Goal: Check status: Check status

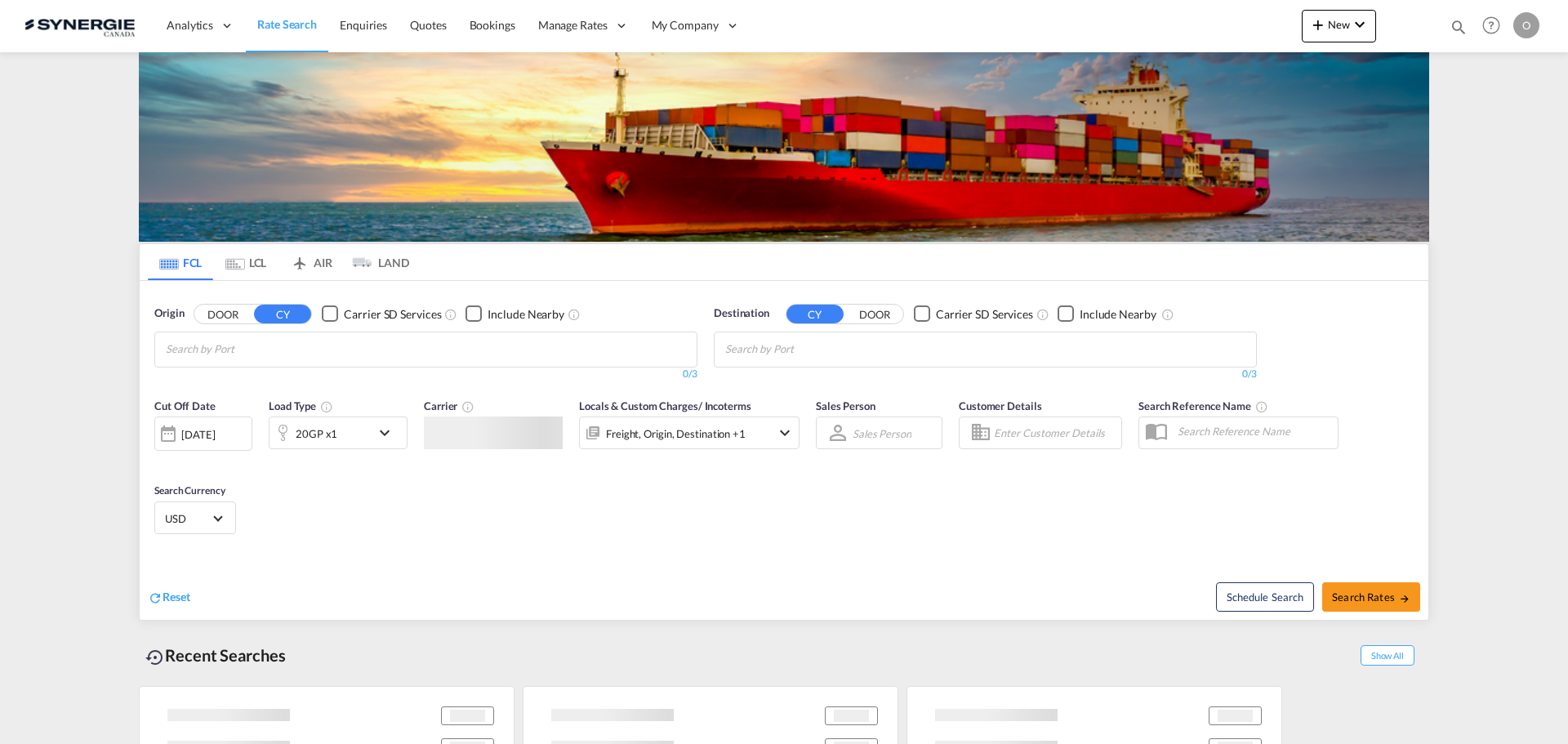
click at [1448, 36] on div "Bookings Quotes Enquiries Help Resources Product Release O My Profile Logout" at bounding box center [1491, 26] width 104 height 51
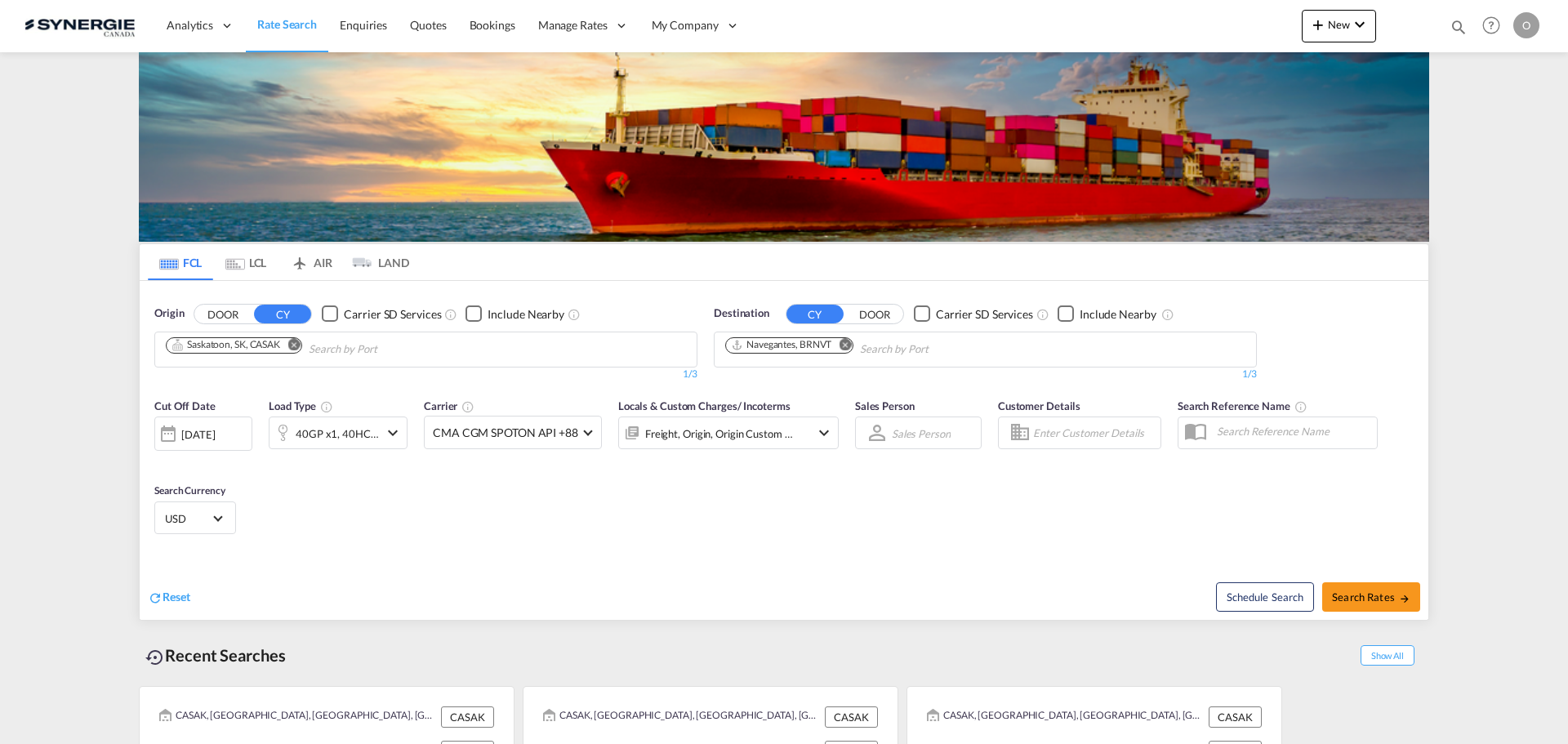
click at [1451, 33] on md-icon "icon-magnify" at bounding box center [1458, 27] width 18 height 18
click at [1209, 35] on select "Bookings Quotes Enquiries" at bounding box center [1198, 27] width 78 height 29
select select "Quotes"
click at [1160, 12] on select "Bookings Quotes Enquiries" at bounding box center [1198, 27] width 78 height 29
click at [1274, 31] on input at bounding box center [1335, 26] width 203 height 28
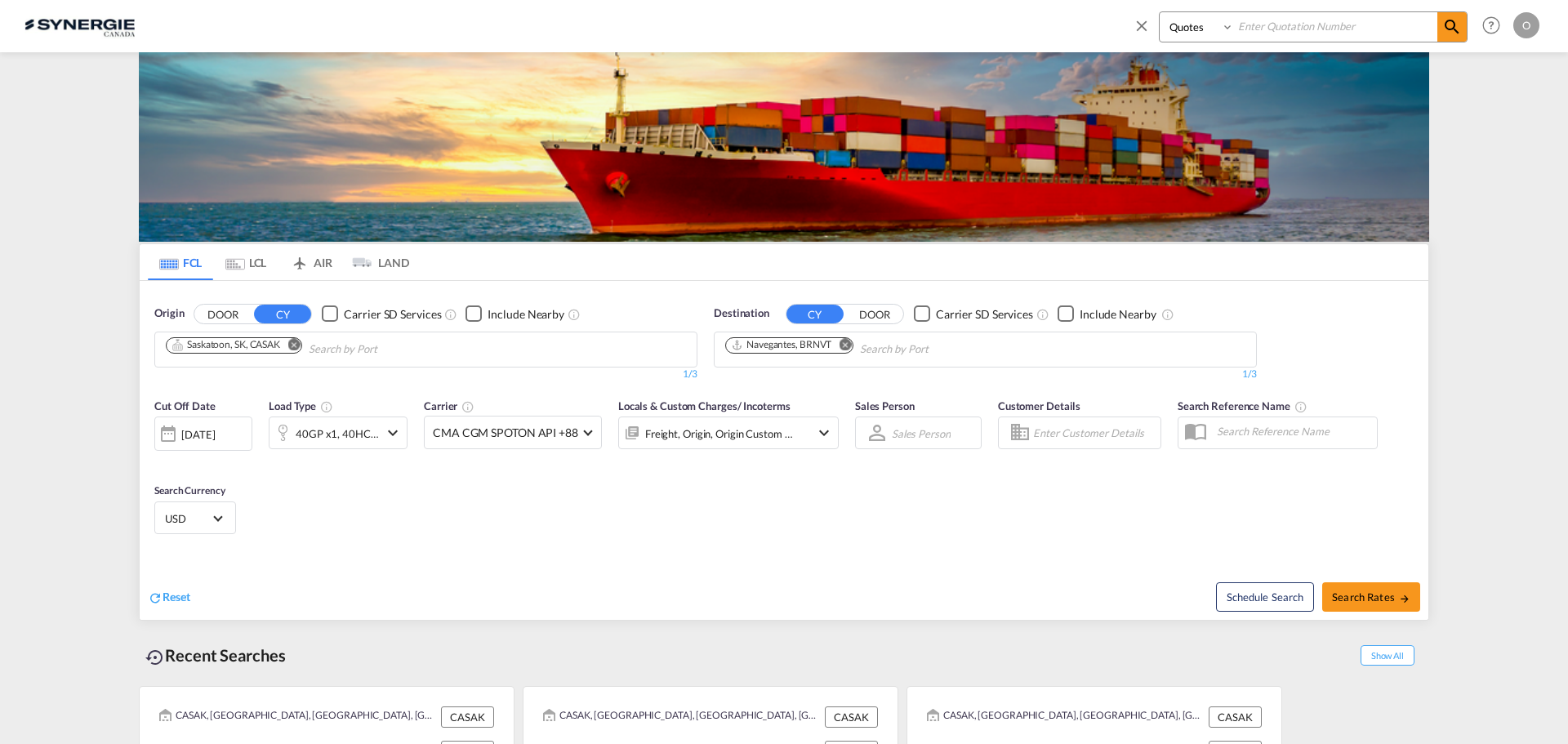
paste input "SYC000013394"
click at [1433, 37] on input "SYC000013394" at bounding box center [1335, 26] width 203 height 28
type input "SYC000013394"
click at [1442, 32] on md-icon "icon-magnify" at bounding box center [1452, 27] width 20 height 20
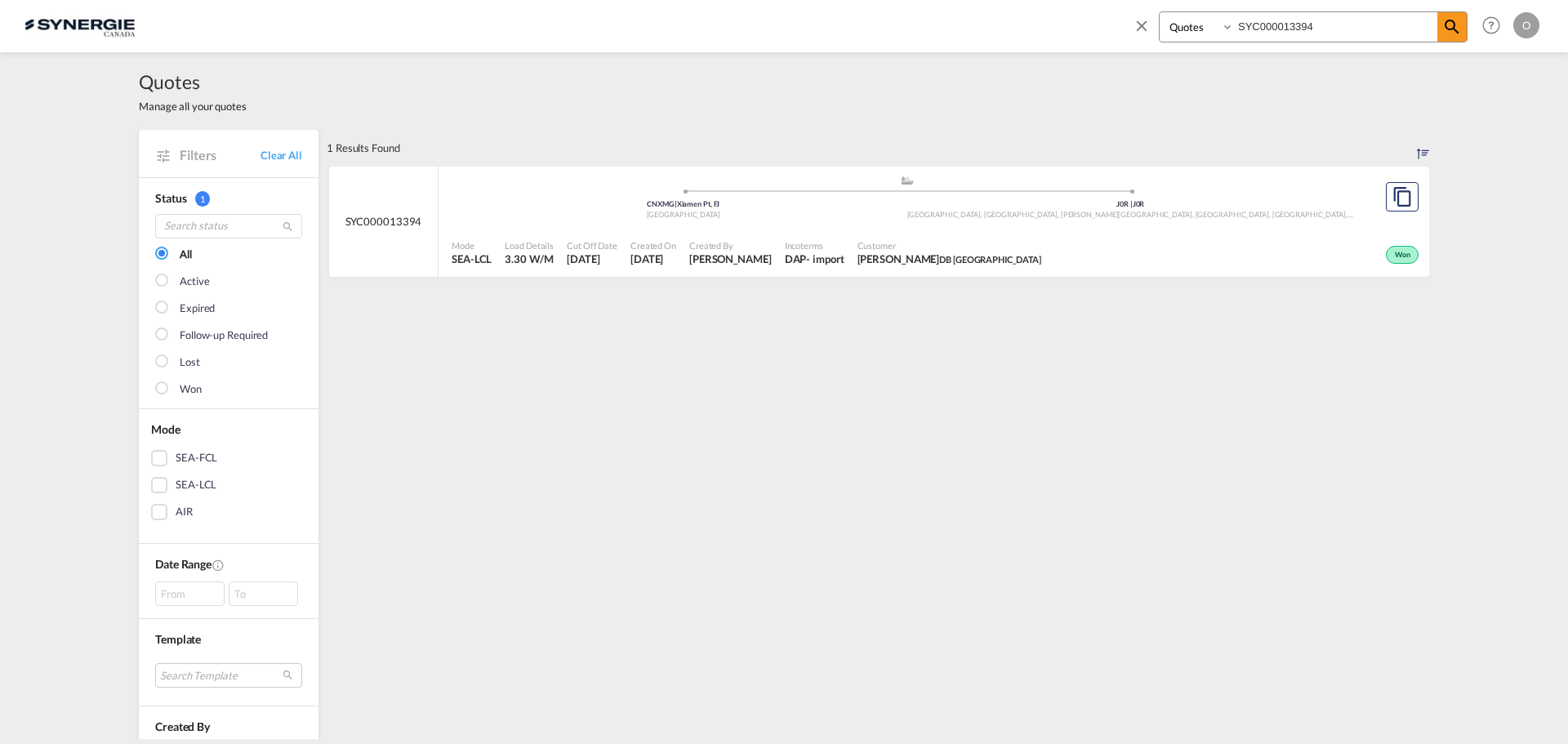
click at [1048, 253] on div "Won" at bounding box center [1235, 253] width 375 height 41
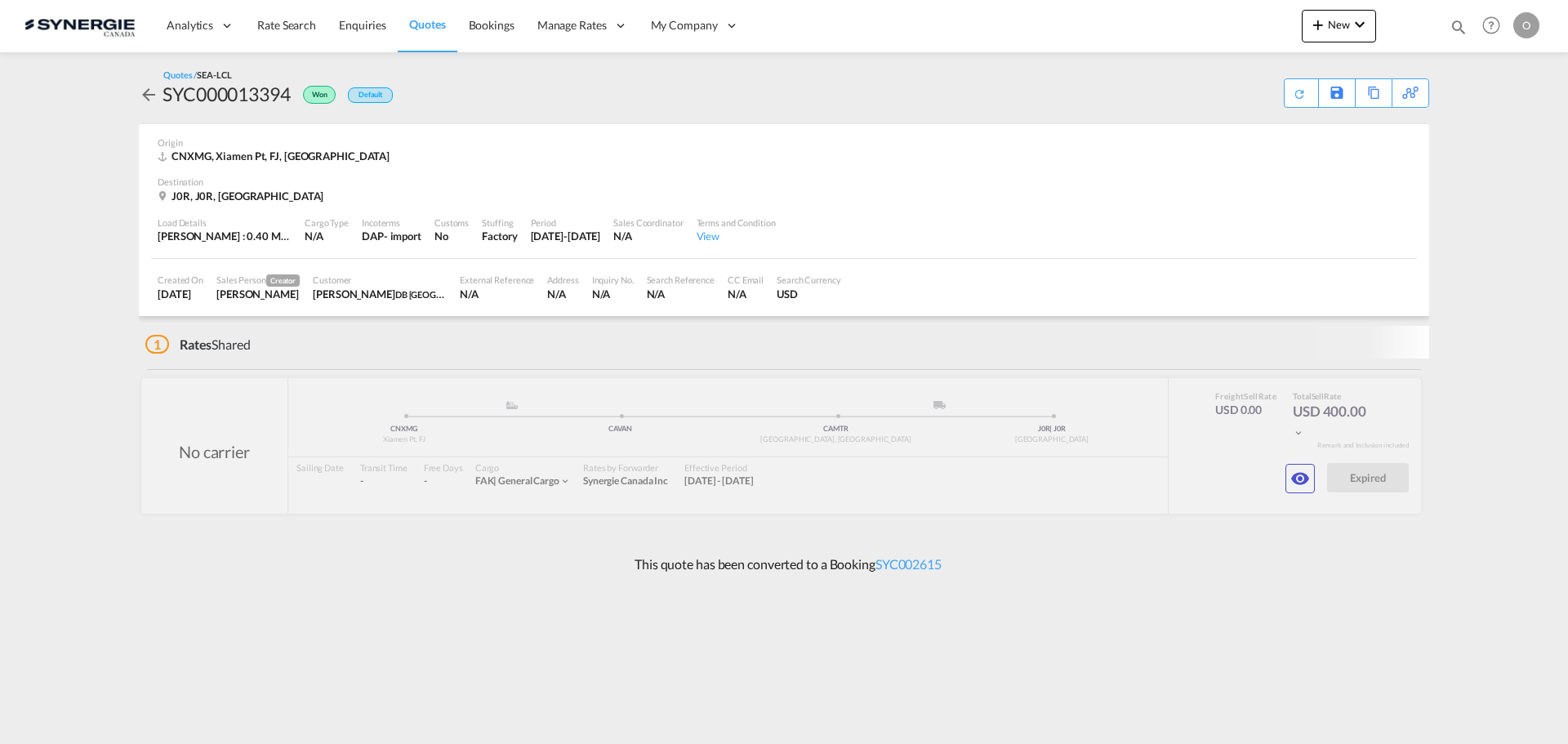
click at [1294, 479] on button "button" at bounding box center [1300, 478] width 29 height 29
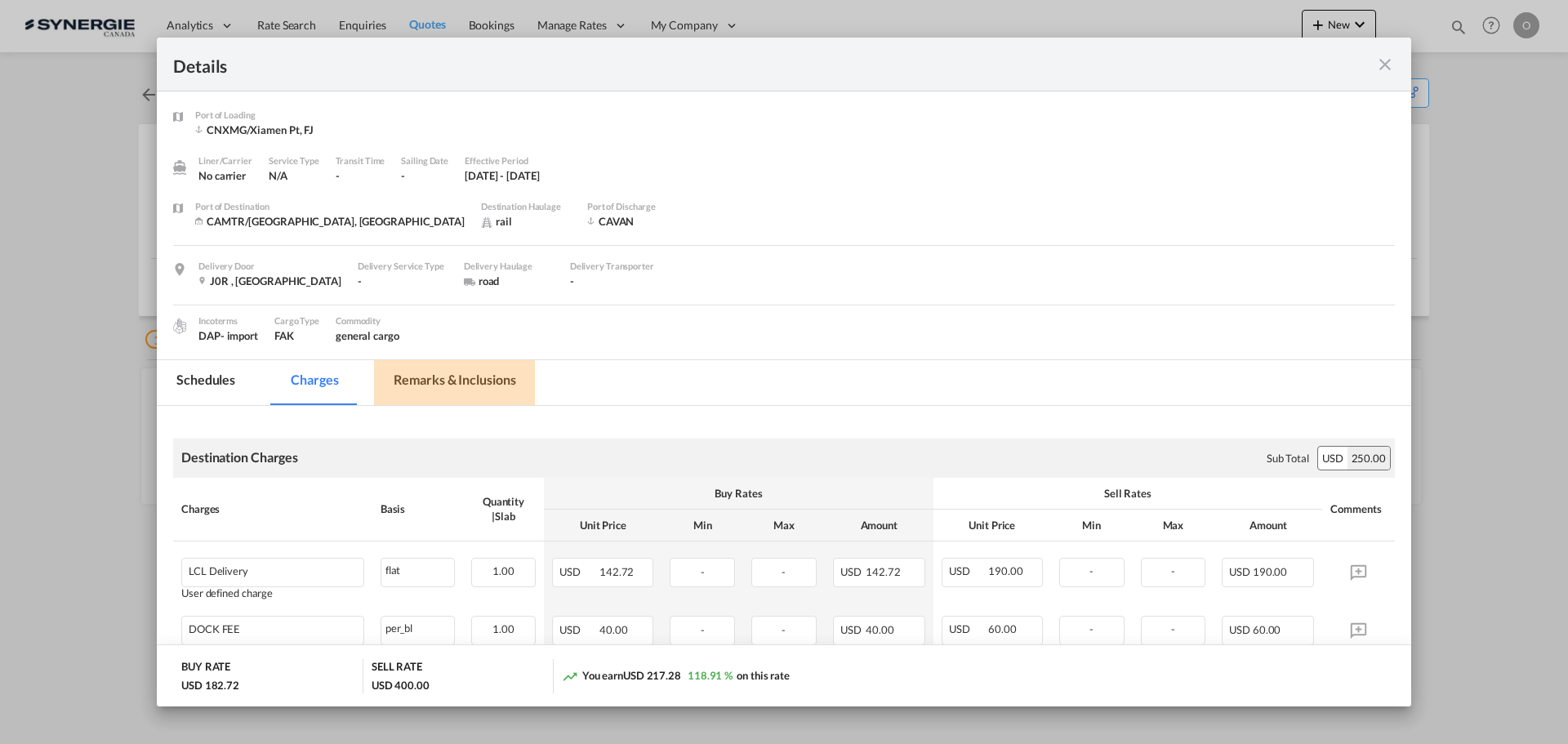
click at [448, 371] on md-tab-item "Remarks & Inclusions" at bounding box center [455, 383] width 161 height 45
